Goal: Navigation & Orientation: Find specific page/section

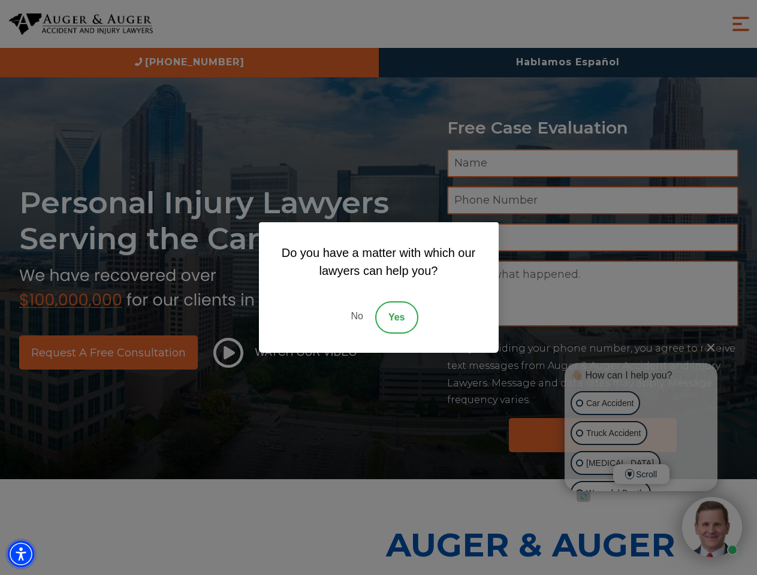
click at [21, 554] on img "Accessibility Menu" at bounding box center [21, 554] width 26 height 26
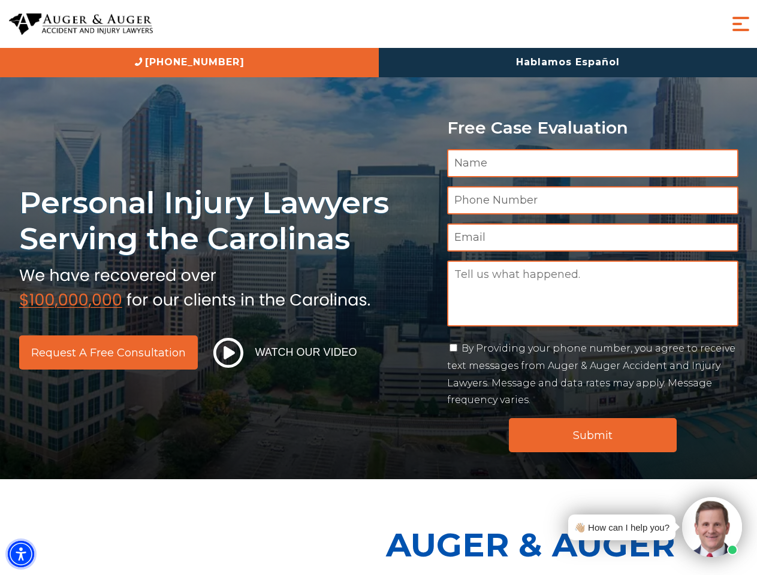
click at [21, 554] on img "Accessibility Menu" at bounding box center [21, 554] width 26 height 26
